Goal: Information Seeking & Learning: Learn about a topic

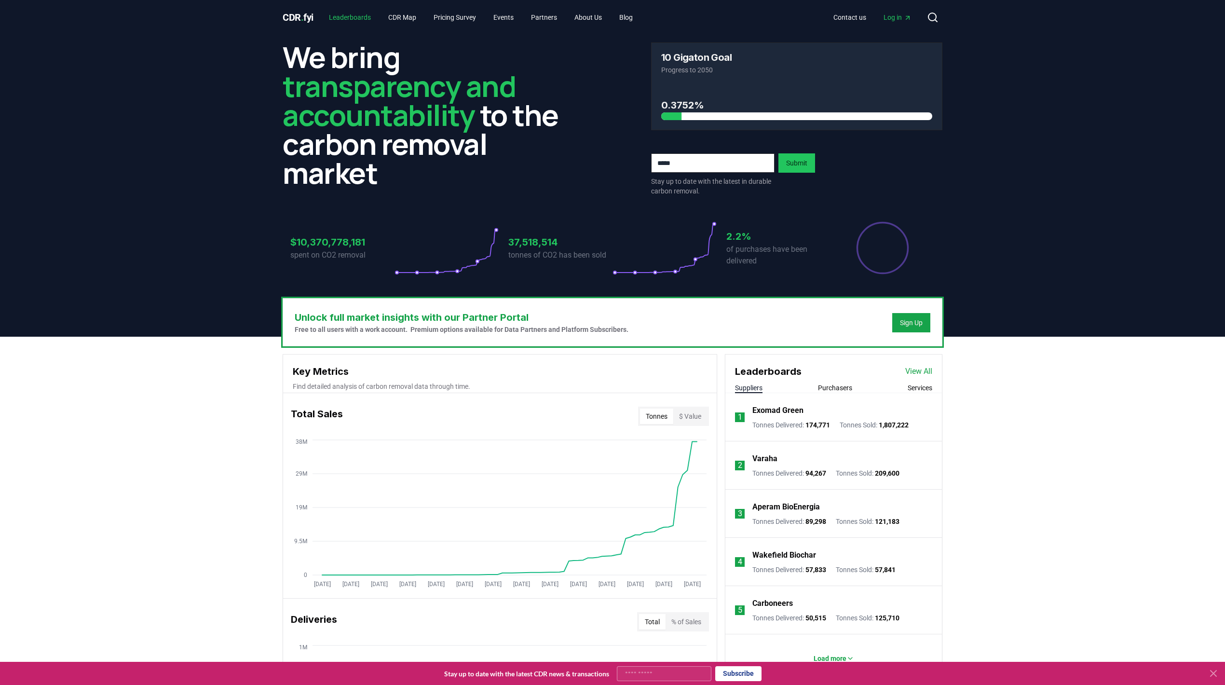
click at [340, 14] on link "Leaderboards" at bounding box center [349, 17] width 57 height 17
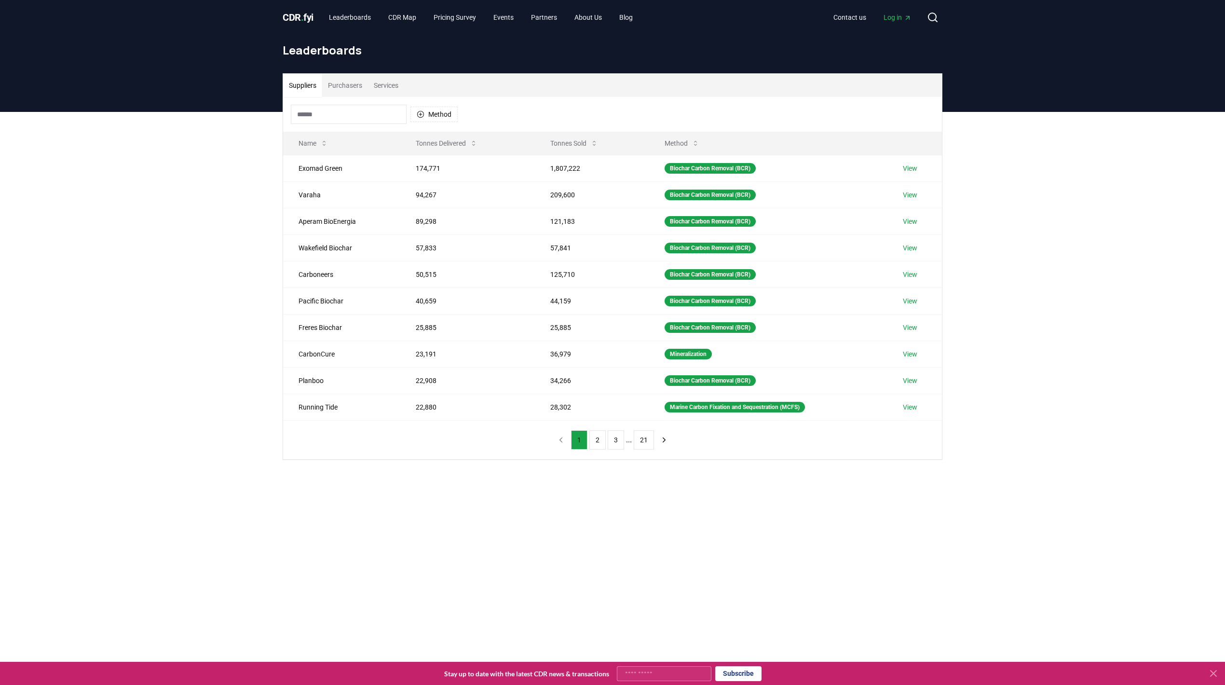
click at [336, 89] on button "Purchasers" at bounding box center [345, 85] width 46 height 23
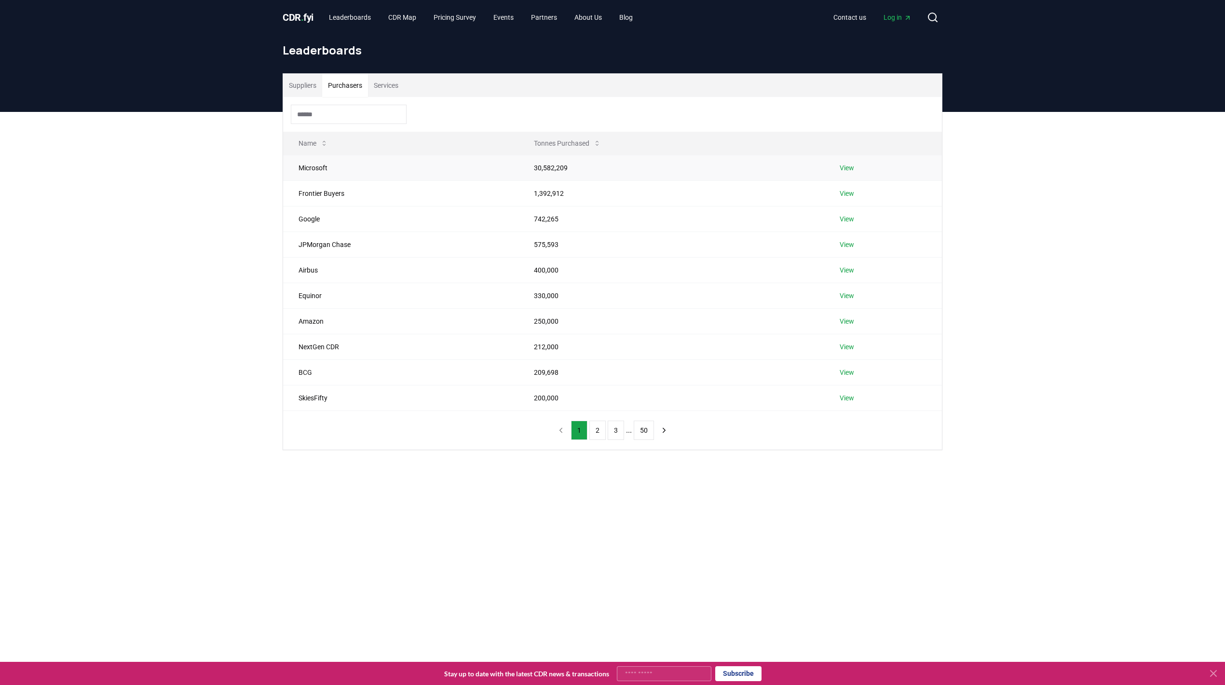
click at [843, 169] on link "View" at bounding box center [847, 168] width 14 height 10
click at [849, 196] on link "View" at bounding box center [847, 194] width 14 height 10
click at [849, 212] on td "View" at bounding box center [883, 219] width 118 height 26
click at [845, 220] on link "View" at bounding box center [847, 219] width 14 height 10
click at [843, 298] on link "View" at bounding box center [847, 296] width 14 height 10
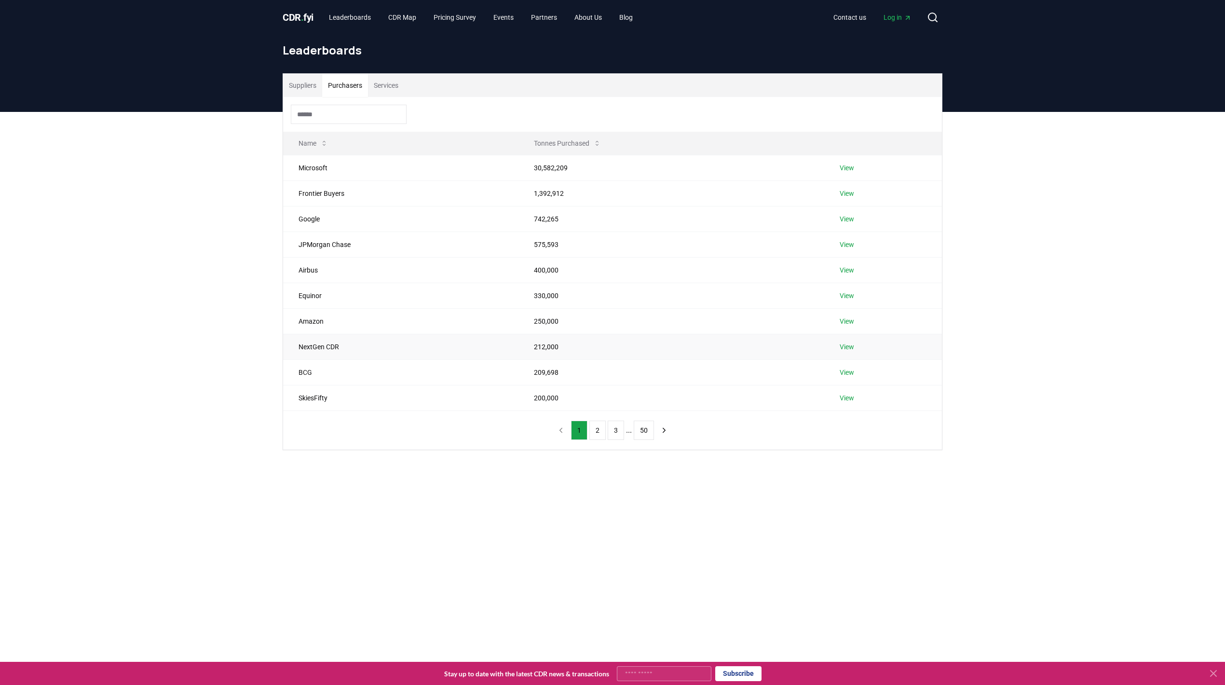
click at [837, 348] on td "View" at bounding box center [883, 347] width 118 height 26
click at [844, 347] on link "View" at bounding box center [847, 347] width 14 height 10
click at [296, 91] on button "Suppliers" at bounding box center [302, 85] width 39 height 23
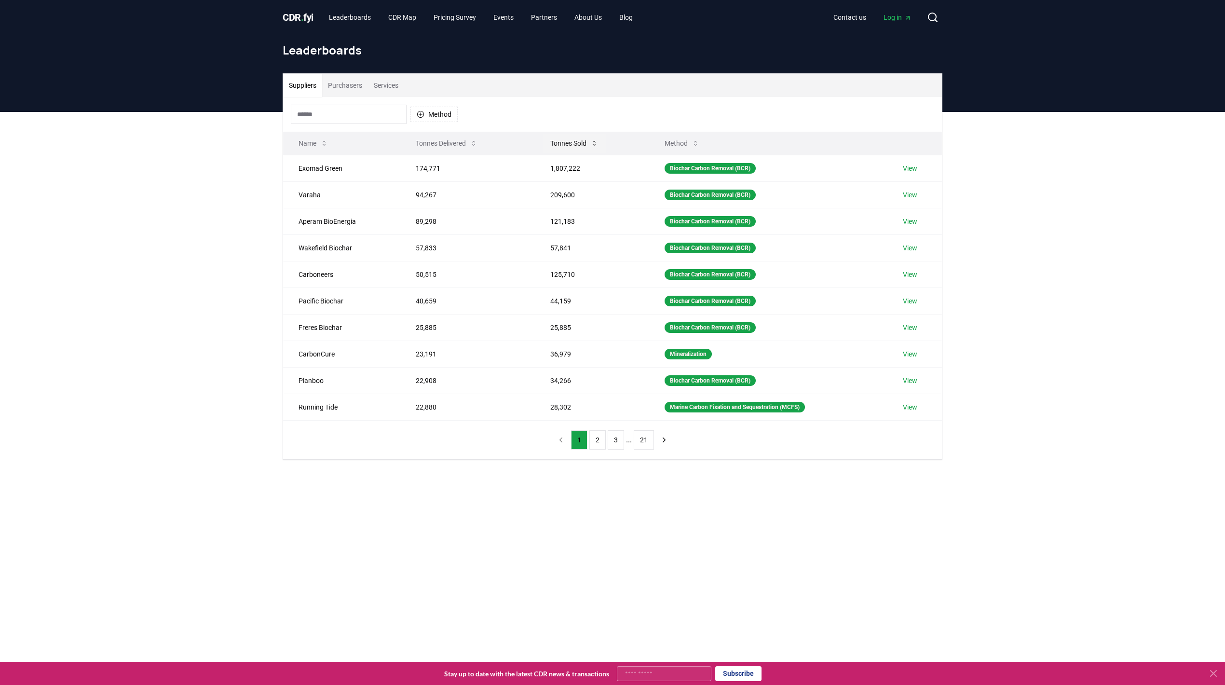
click at [578, 151] on button "Tonnes Sold" at bounding box center [574, 143] width 63 height 19
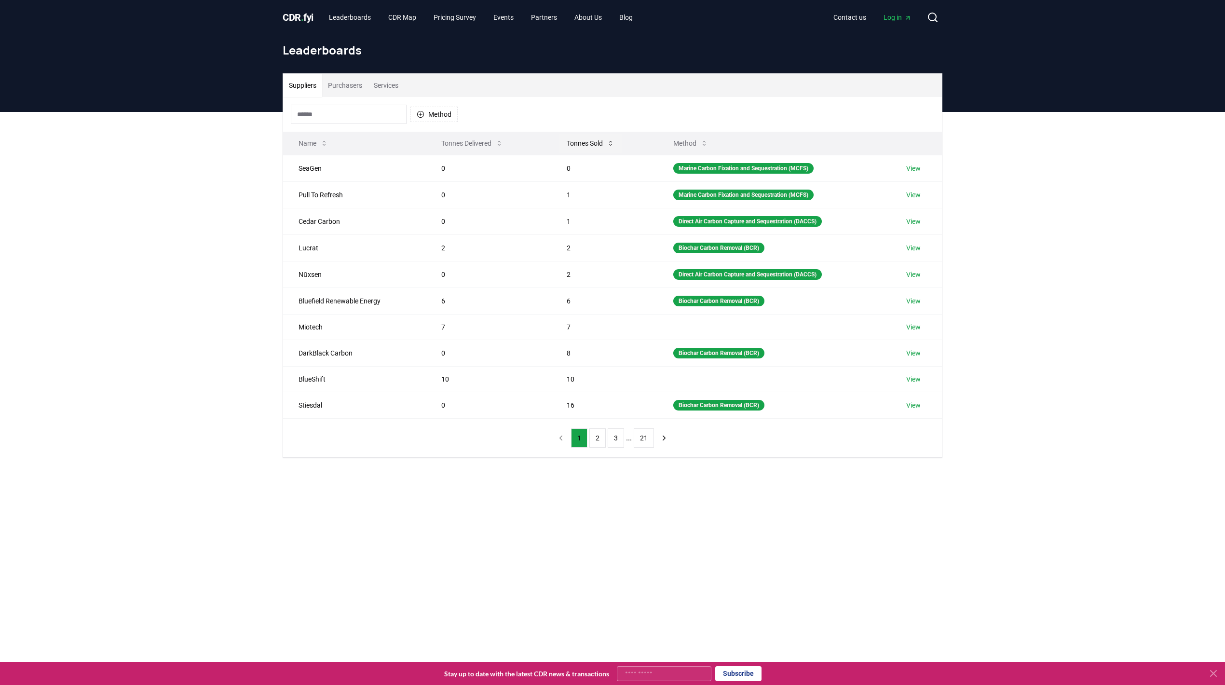
click at [583, 145] on button "Tonnes Sold" at bounding box center [590, 143] width 63 height 19
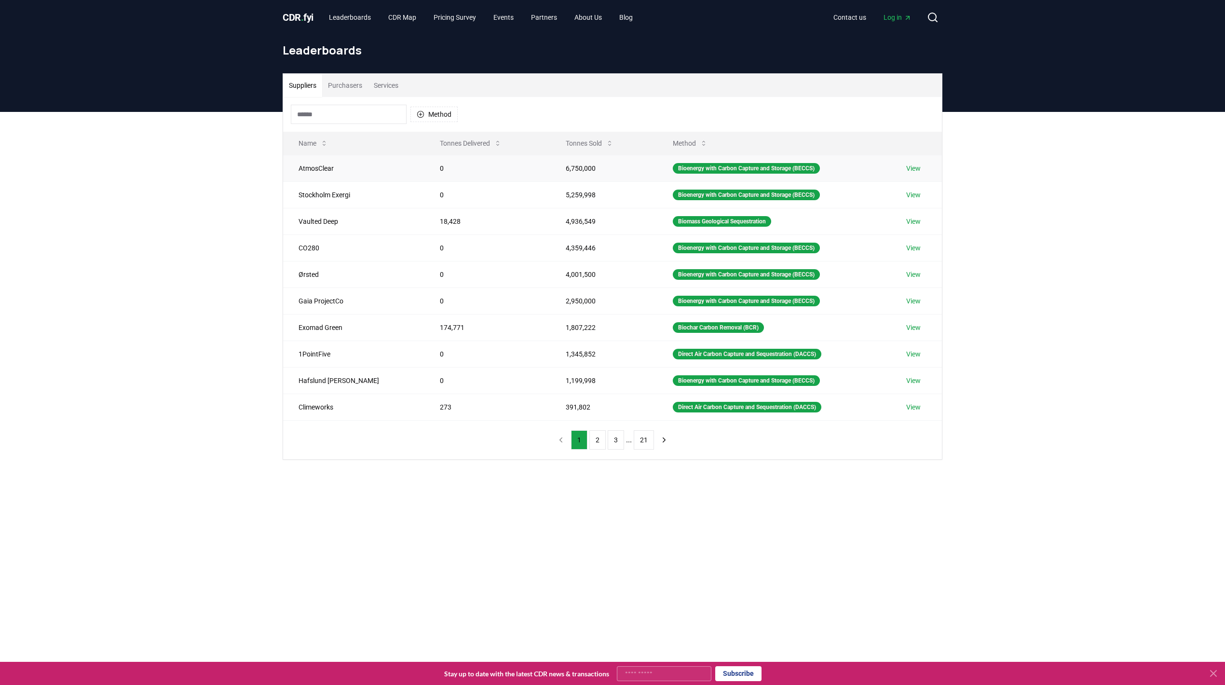
click at [315, 166] on td "AtmosClear" at bounding box center [353, 168] width 141 height 27
copy td "AtmosClear"
drag, startPoint x: 295, startPoint y: 195, endPoint x: 355, endPoint y: 197, distance: 59.9
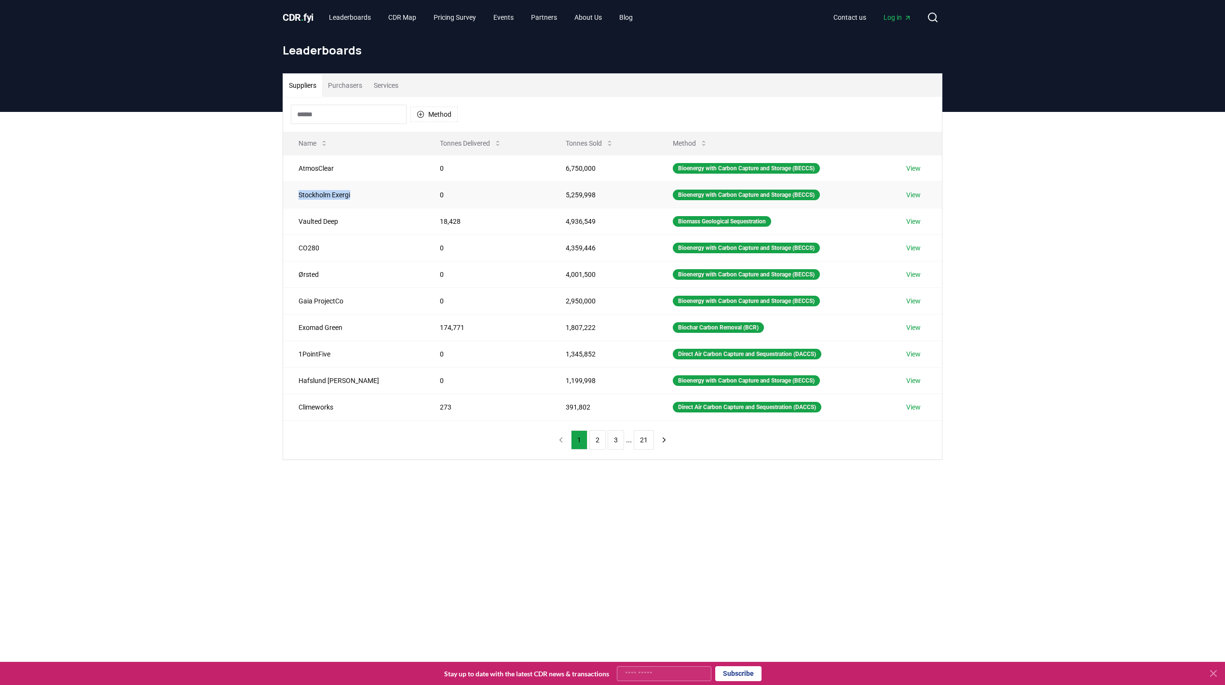
click at [355, 197] on td "Stockholm Exergi" at bounding box center [353, 194] width 141 height 27
copy td "Stockholm Exergi"
click at [909, 192] on link "View" at bounding box center [913, 195] width 14 height 10
click at [907, 171] on link "View" at bounding box center [913, 168] width 14 height 10
click at [914, 197] on link "View" at bounding box center [913, 195] width 14 height 10
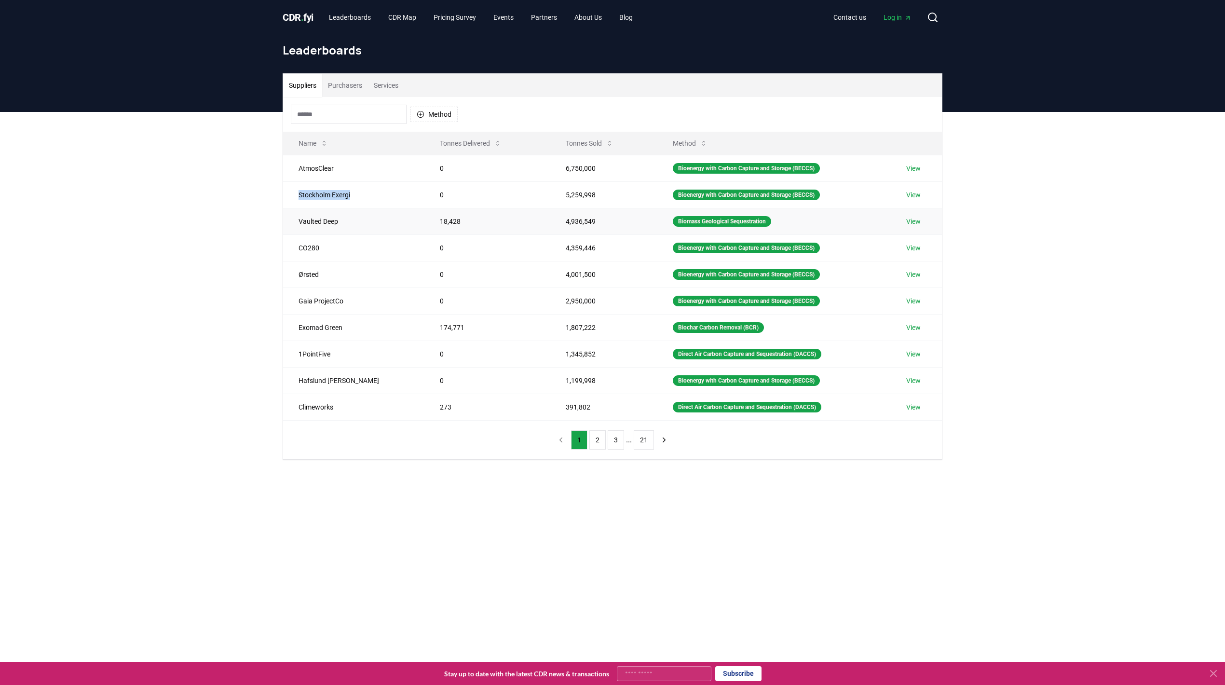
click at [913, 222] on link "View" at bounding box center [913, 222] width 14 height 10
click at [912, 253] on link "View" at bounding box center [913, 248] width 14 height 10
click at [907, 303] on link "View" at bounding box center [913, 301] width 14 height 10
click at [910, 384] on link "View" at bounding box center [913, 381] width 14 height 10
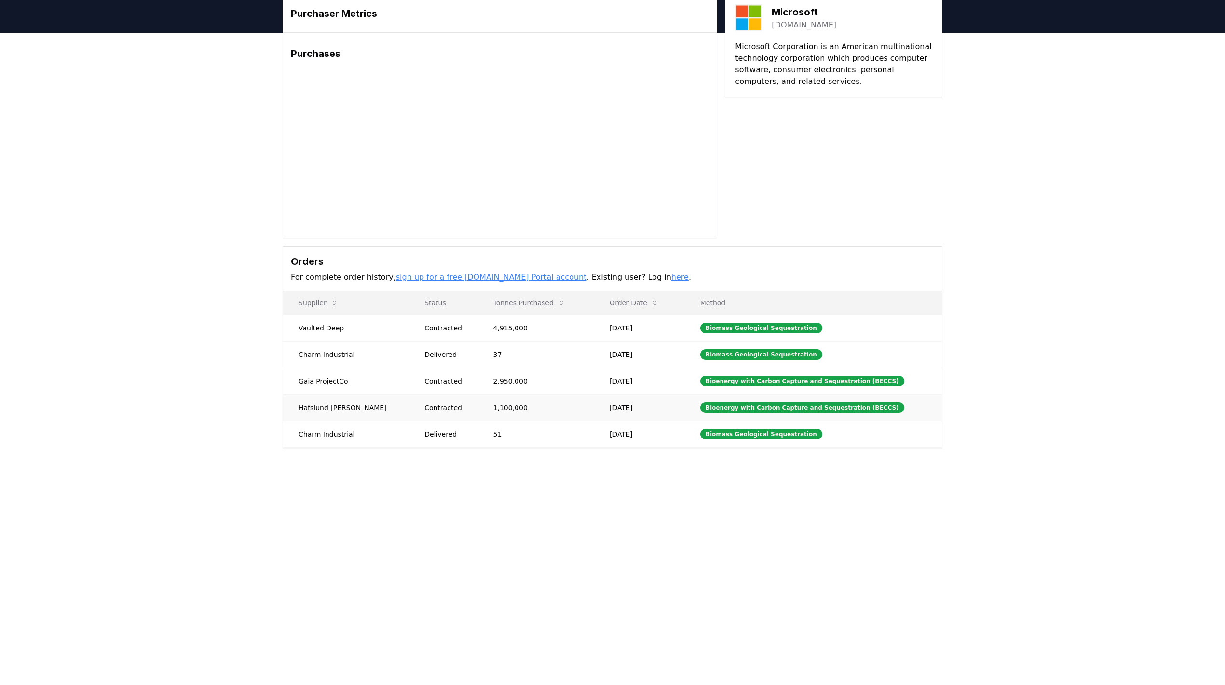
scroll to position [47, 0]
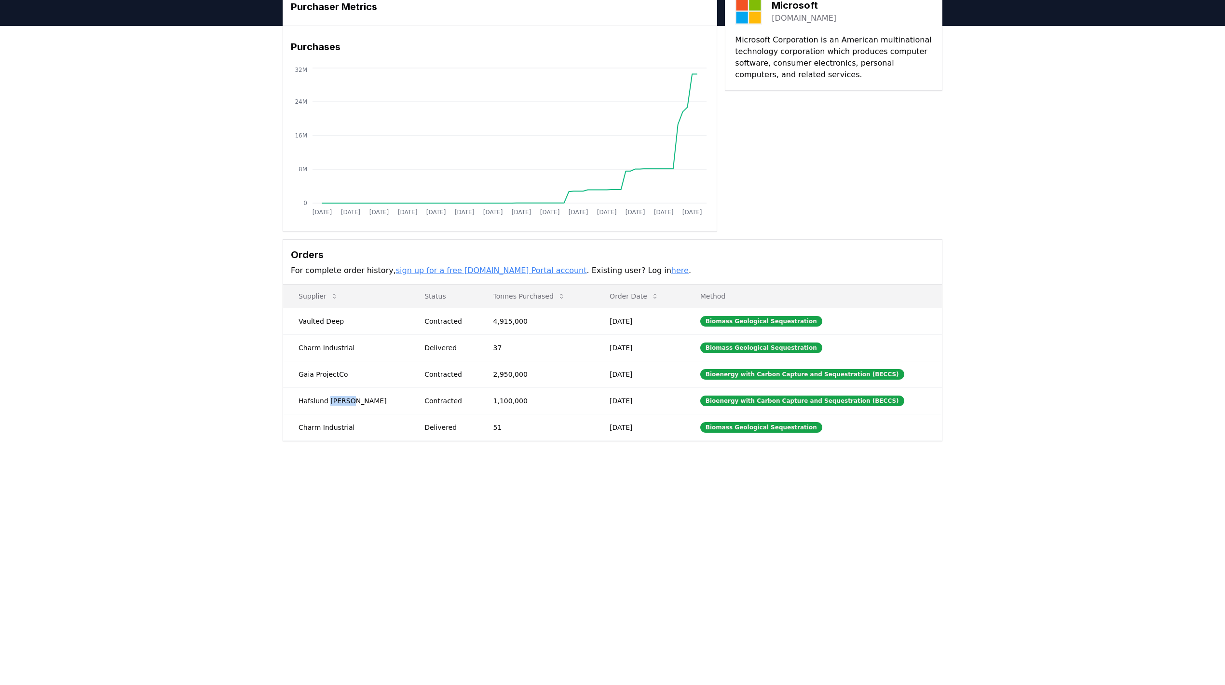
click at [329, 404] on td "Hafslund Celsio" at bounding box center [346, 400] width 126 height 27
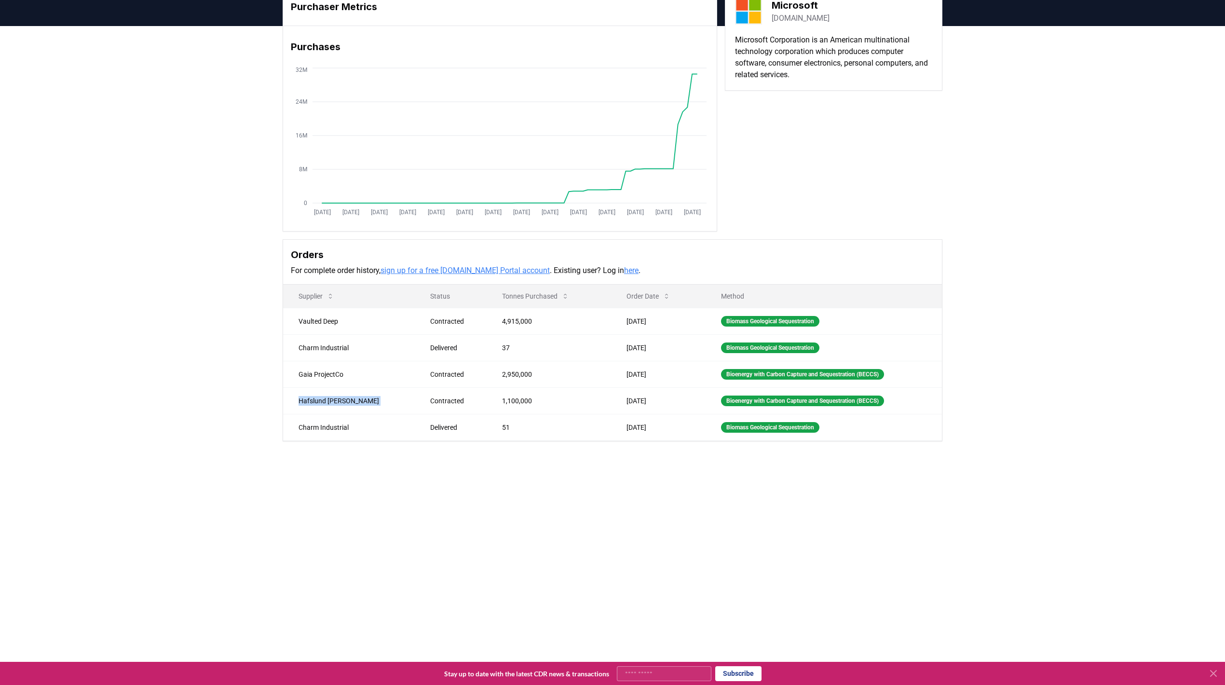
scroll to position [0, 0]
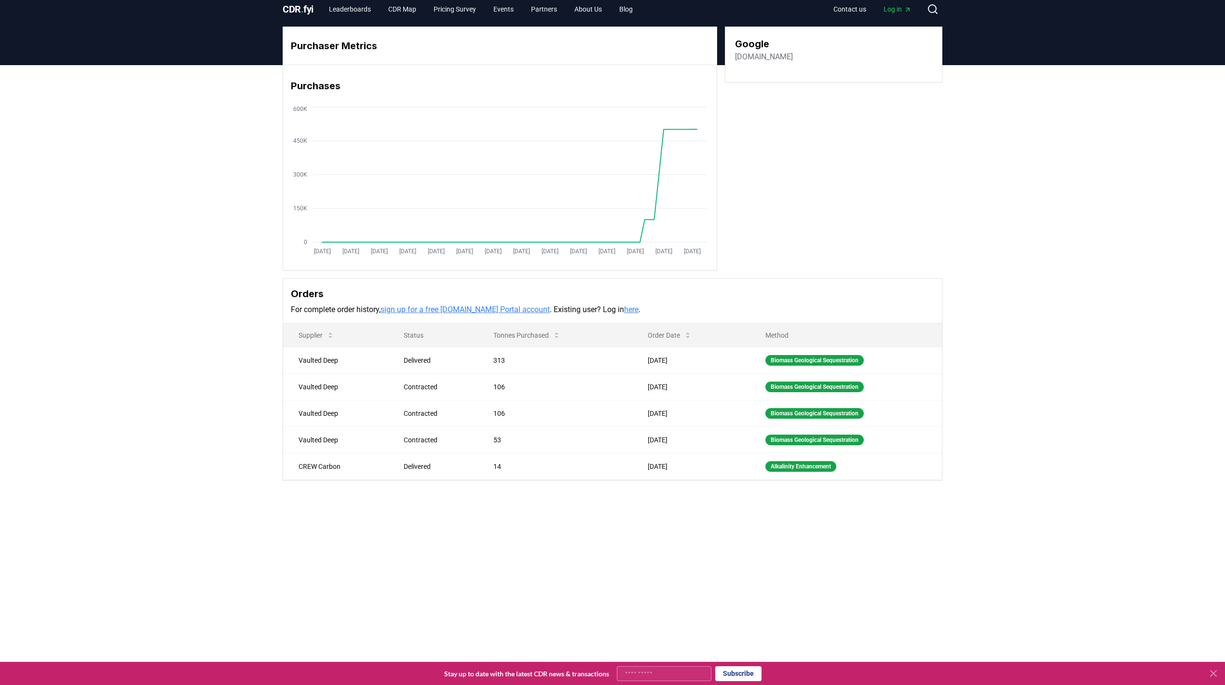
scroll to position [6, 0]
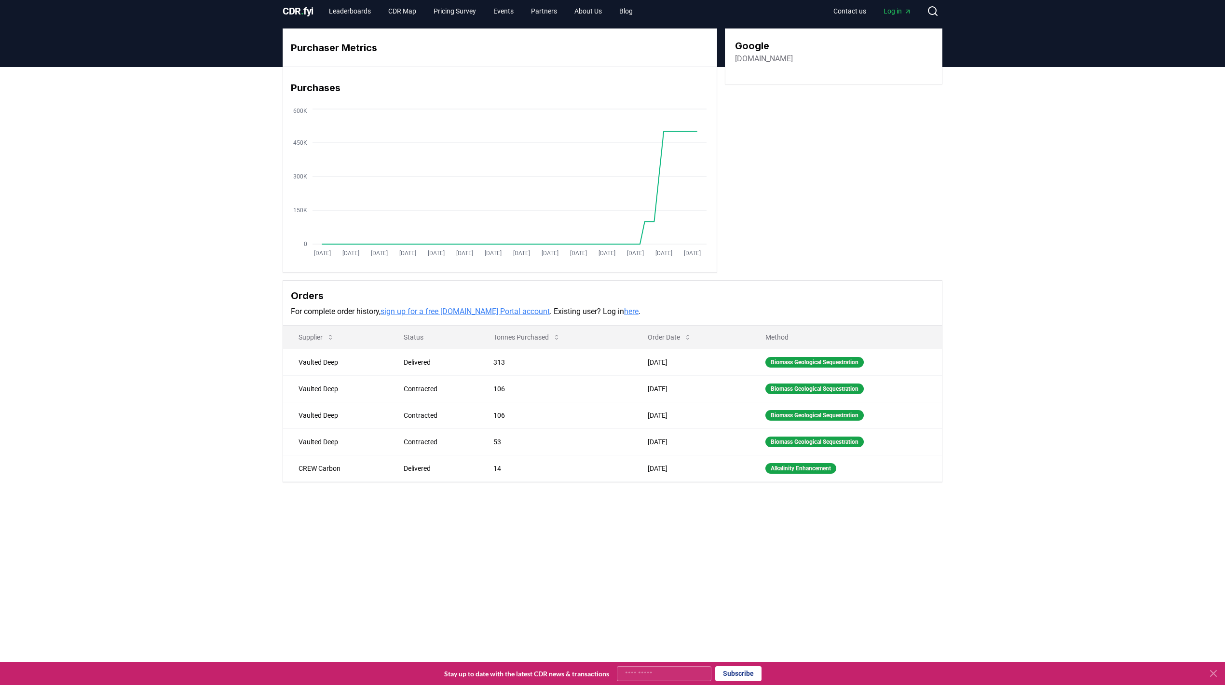
click at [624, 307] on link "here" at bounding box center [631, 311] width 14 height 9
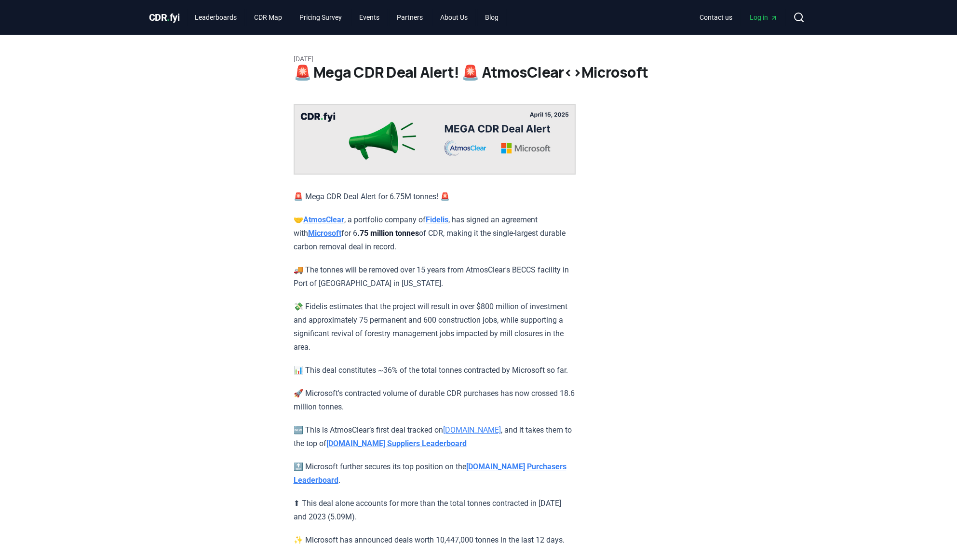
click at [220, 283] on div "[DATE] 🚨 Mega CDR Deal Alert! 🚨 AtmosClear<>Microsoft 🚨 Mega CDR Deal Alert for…" at bounding box center [478, 353] width 675 height 636
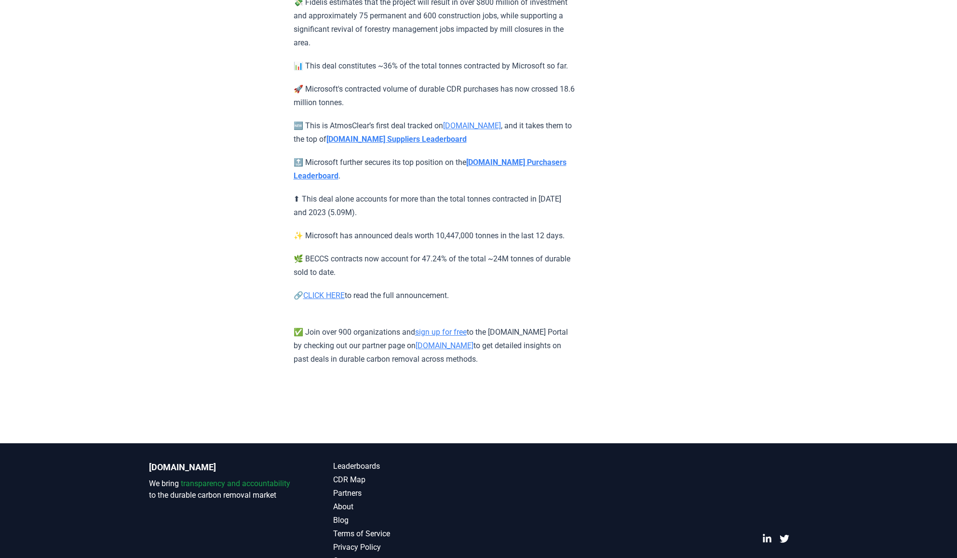
scroll to position [305, 0]
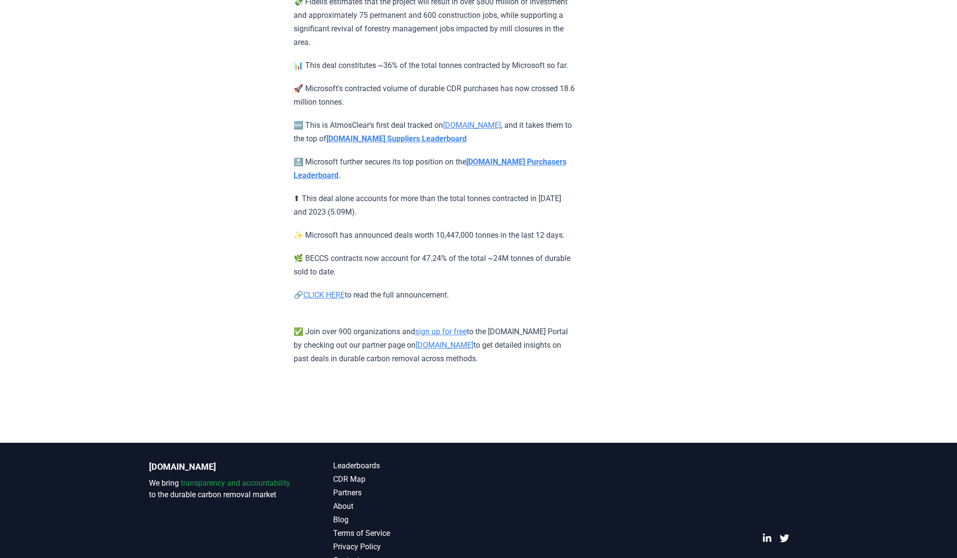
click at [315, 300] on link "CLICK HERE" at bounding box center [323, 294] width 41 height 9
